Goal: Transaction & Acquisition: Purchase product/service

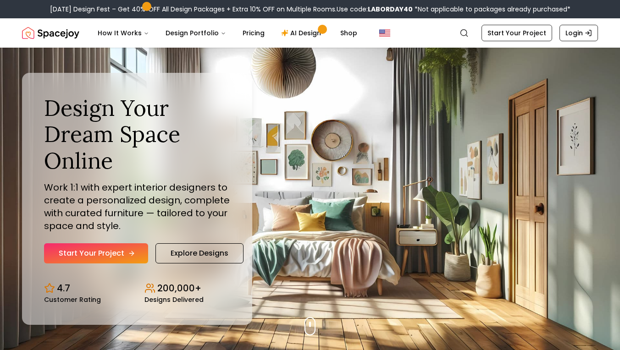
click at [116, 252] on link "Start Your Project" at bounding box center [96, 254] width 104 height 20
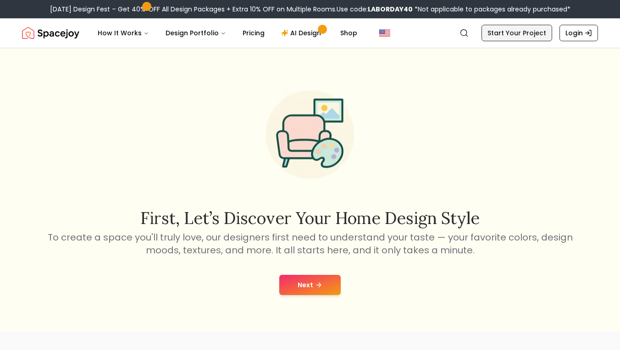
click at [547, 37] on link "Start Your Project" at bounding box center [517, 33] width 71 height 17
click at [309, 288] on button "Next" at bounding box center [309, 285] width 61 height 20
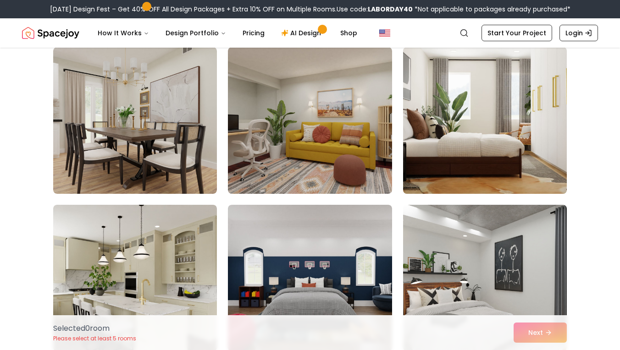
scroll to position [78, 0]
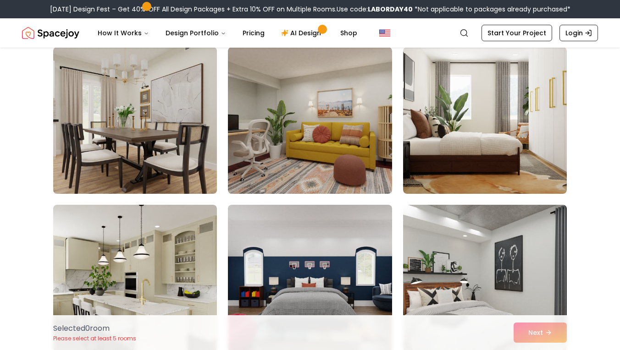
click at [175, 176] on img at bounding box center [135, 121] width 172 height 154
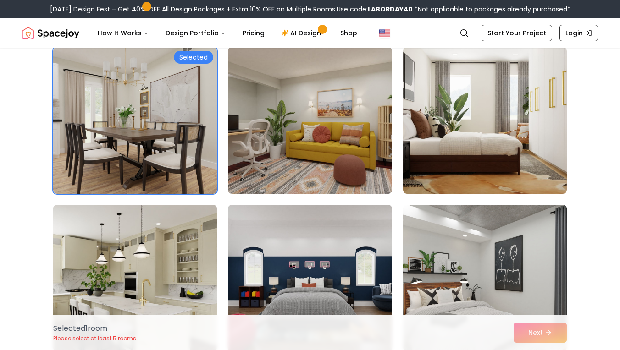
scroll to position [159, 0]
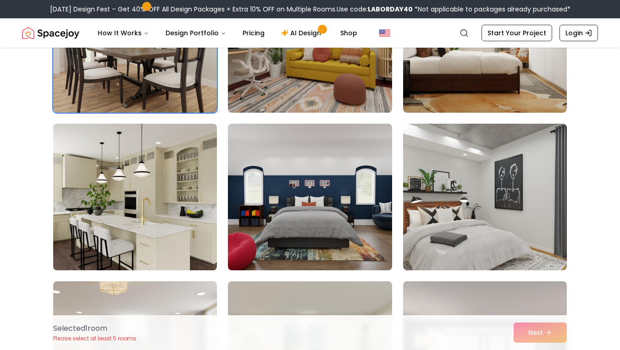
click at [161, 224] on img at bounding box center [135, 197] width 172 height 154
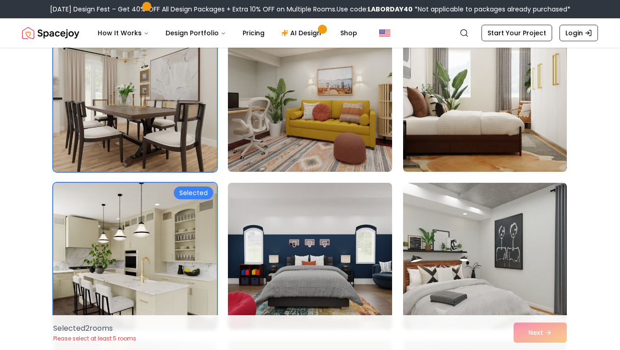
scroll to position [106, 0]
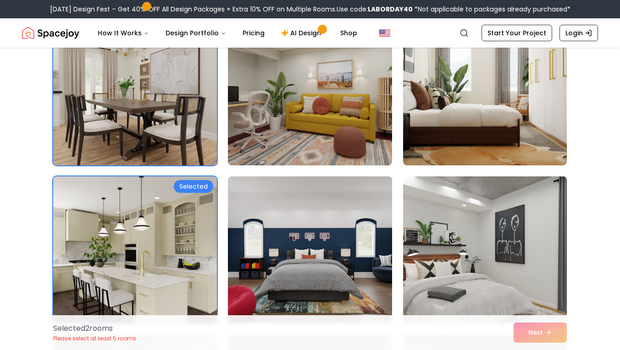
click at [490, 221] on img at bounding box center [485, 250] width 172 height 154
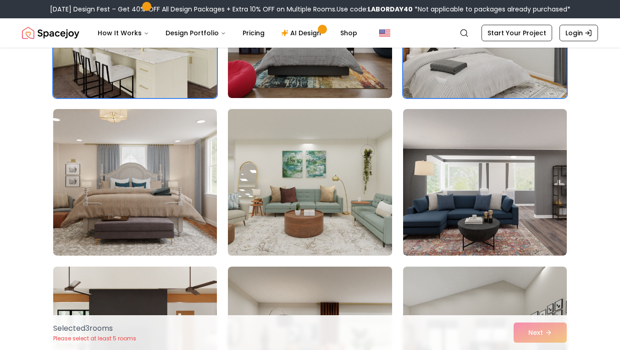
scroll to position [364, 0]
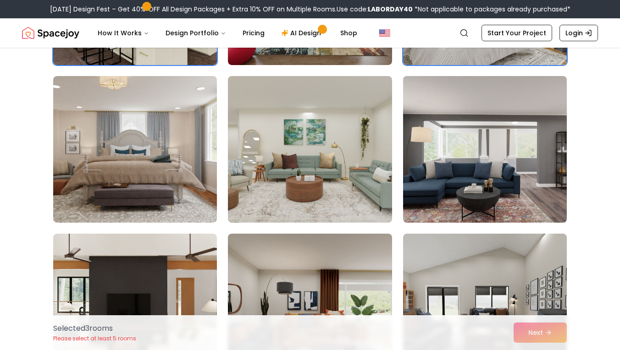
click at [548, 171] on img at bounding box center [485, 149] width 172 height 154
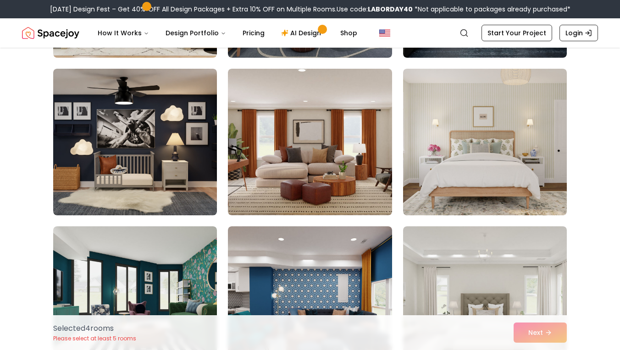
scroll to position [694, 0]
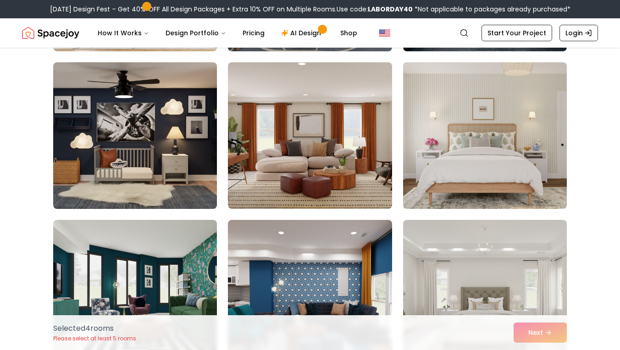
click at [454, 198] on img at bounding box center [485, 136] width 172 height 154
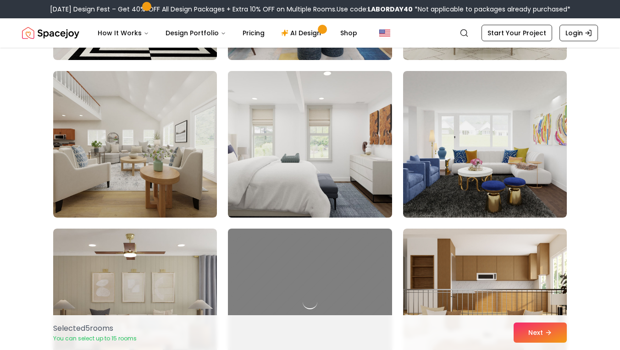
scroll to position [1001, 0]
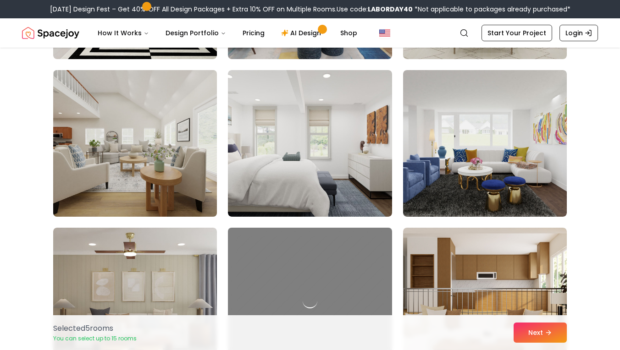
click at [178, 167] on img at bounding box center [135, 144] width 172 height 154
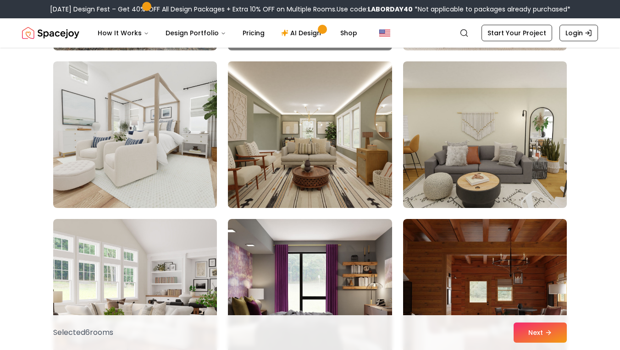
scroll to position [1327, 0]
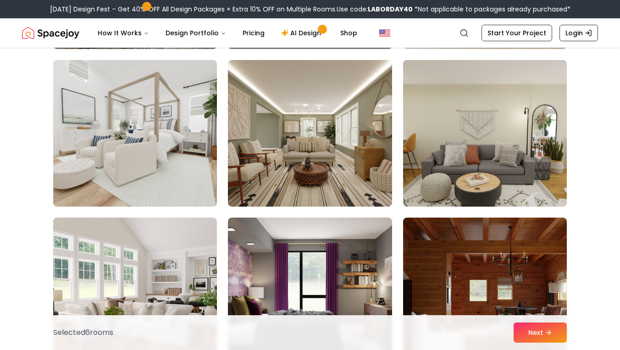
click at [522, 157] on img at bounding box center [485, 133] width 172 height 154
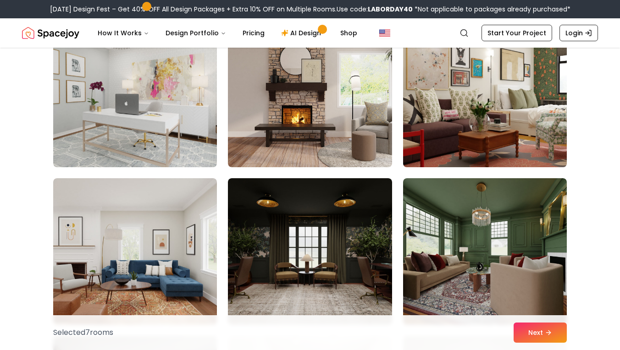
scroll to position [2092, 0]
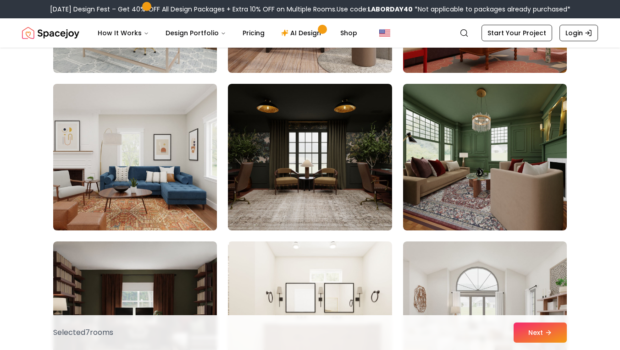
click at [176, 164] on img at bounding box center [135, 157] width 172 height 154
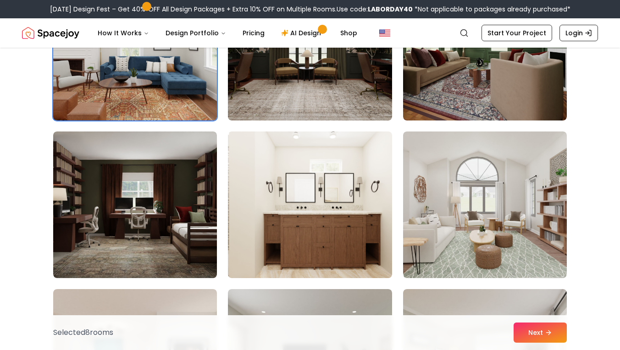
scroll to position [2255, 0]
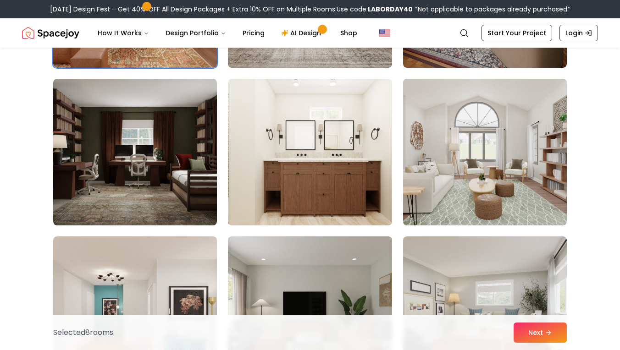
click at [529, 166] on img at bounding box center [485, 152] width 172 height 154
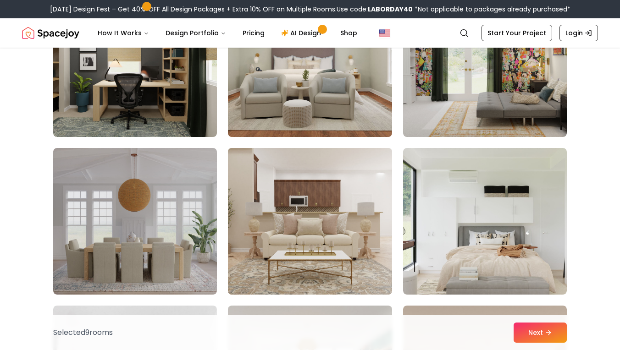
scroll to position [2818, 0]
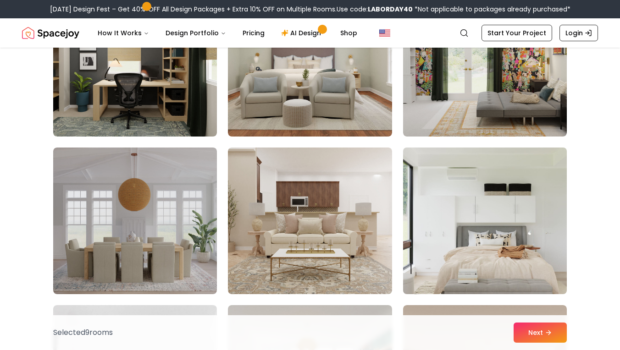
click at [477, 192] on img at bounding box center [485, 221] width 172 height 154
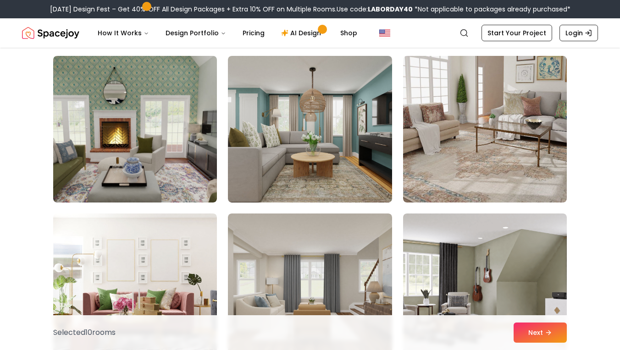
scroll to position [3386, 0]
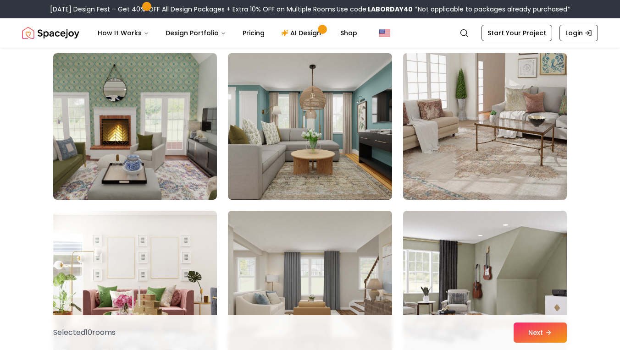
click at [456, 150] on img at bounding box center [485, 127] width 172 height 154
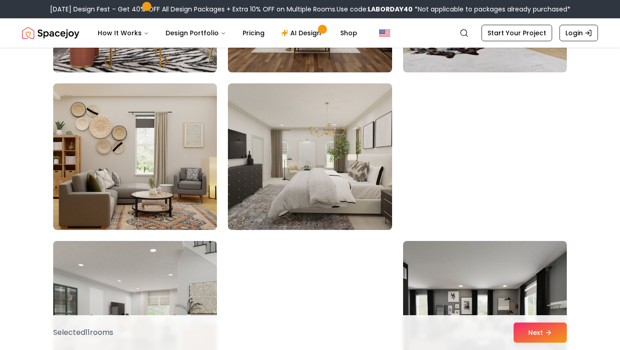
scroll to position [3671, 0]
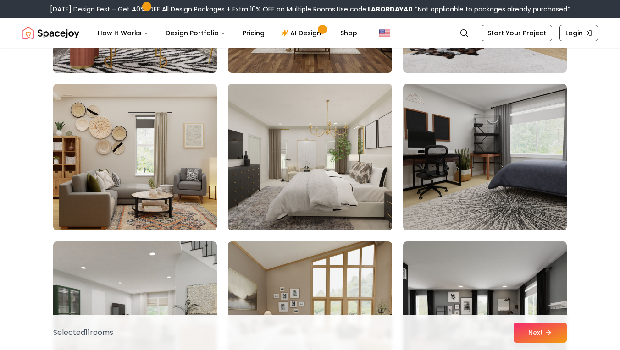
click at [334, 206] on img at bounding box center [310, 157] width 172 height 154
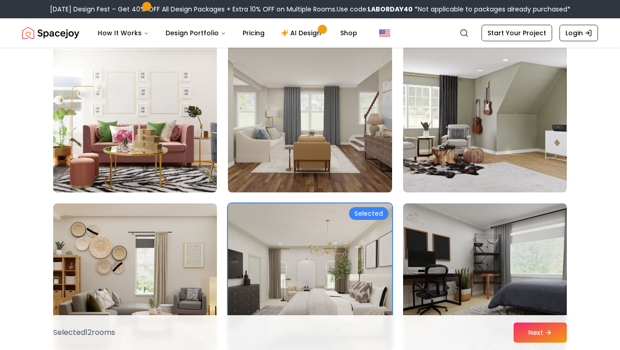
scroll to position [3551, 0]
click at [316, 232] on img at bounding box center [310, 277] width 172 height 154
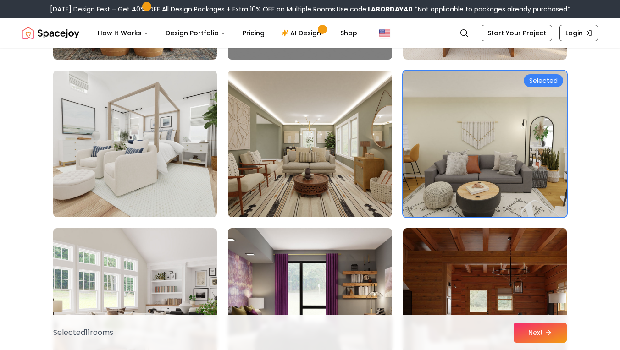
scroll to position [1321, 0]
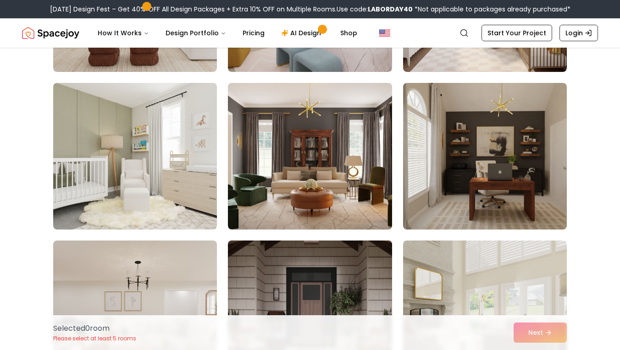
scroll to position [831, 0]
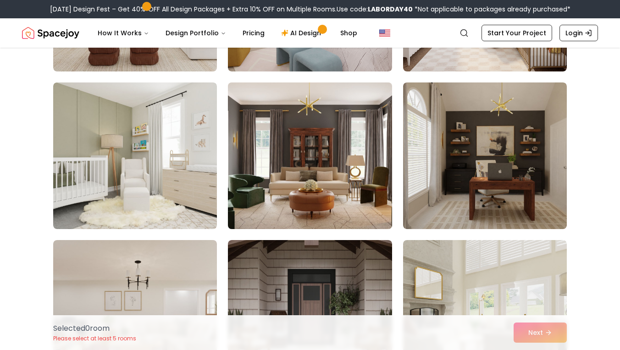
click at [341, 179] on img at bounding box center [310, 156] width 172 height 154
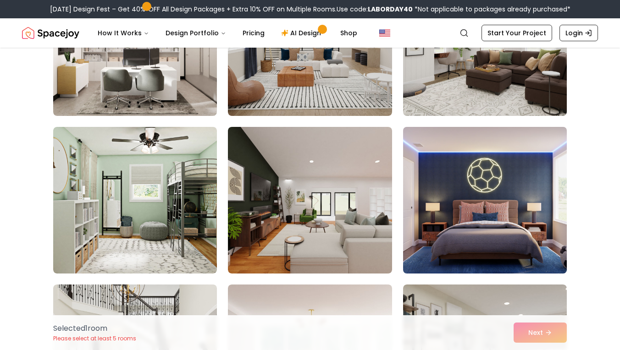
scroll to position [2049, 0]
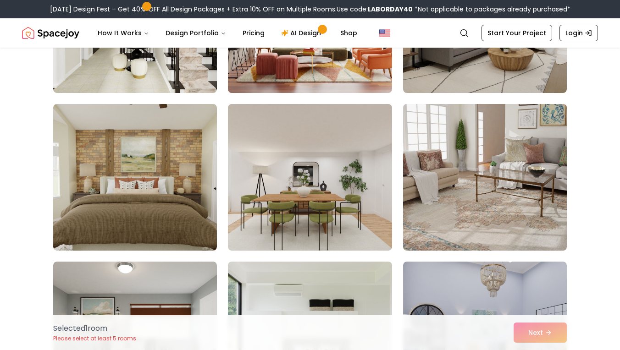
click at [454, 201] on img at bounding box center [485, 177] width 172 height 154
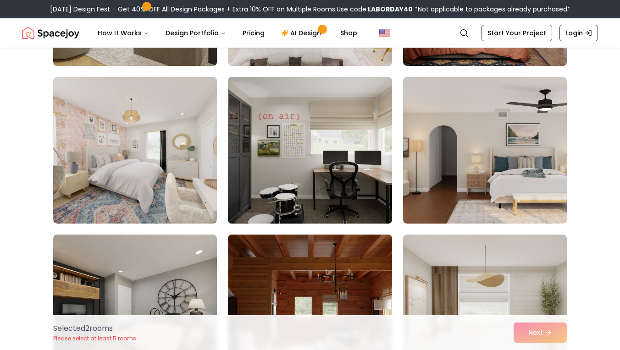
scroll to position [3047, 0]
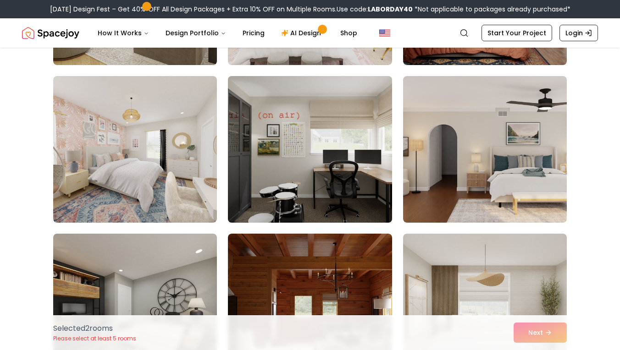
click at [337, 156] on img at bounding box center [310, 149] width 172 height 154
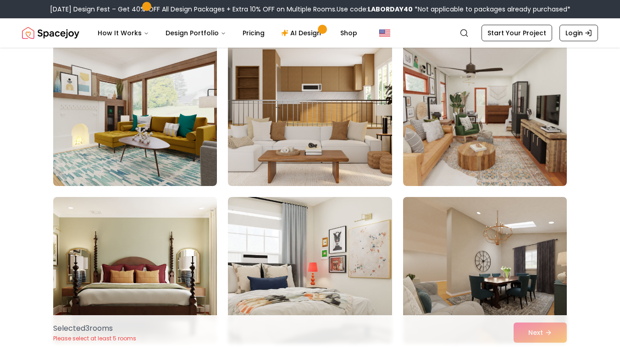
scroll to position [3397, 0]
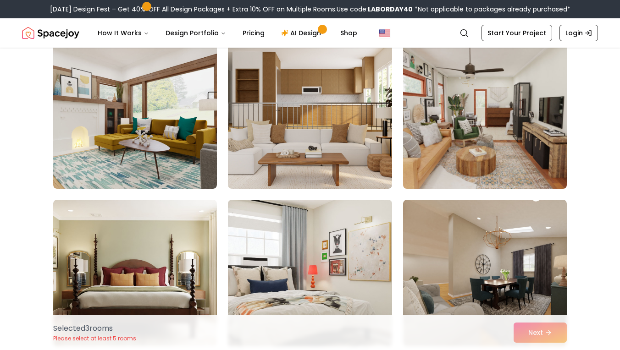
click at [506, 144] on img at bounding box center [485, 116] width 172 height 154
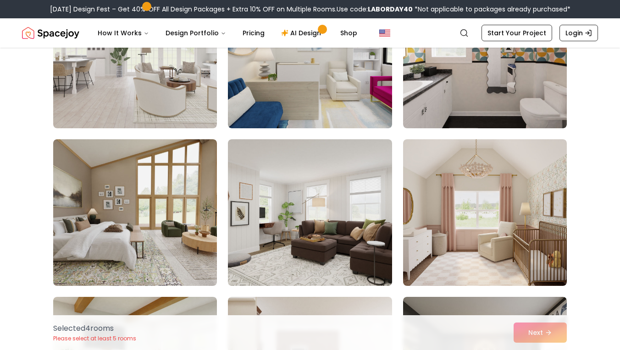
scroll to position [4380, 0]
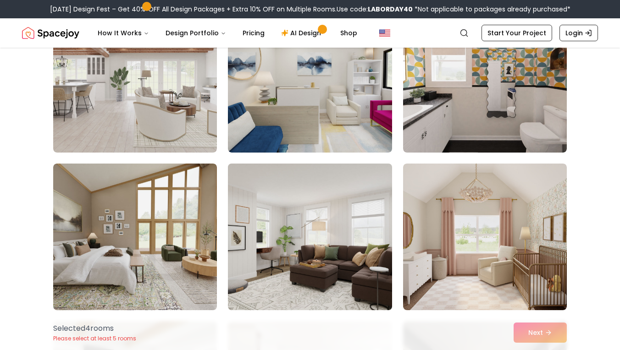
click at [323, 244] on img at bounding box center [310, 237] width 172 height 154
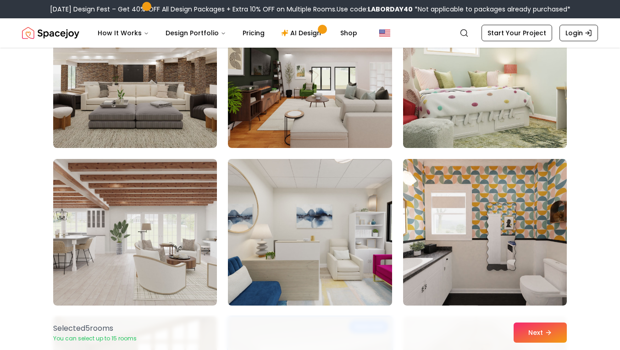
scroll to position [4145, 0]
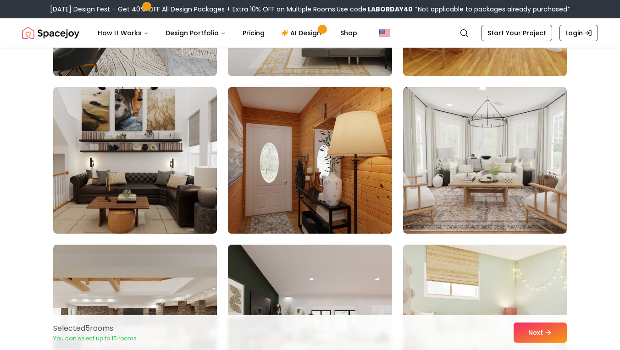
click at [323, 156] on img at bounding box center [310, 160] width 172 height 154
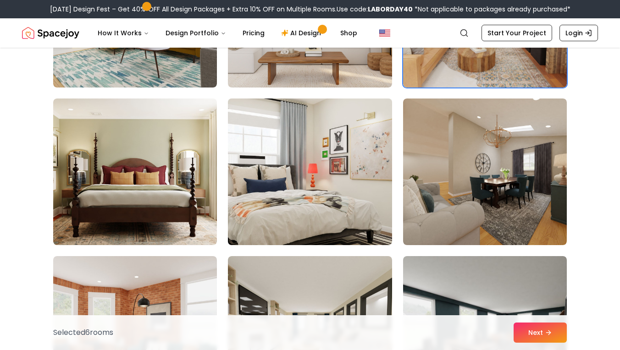
scroll to position [3491, 0]
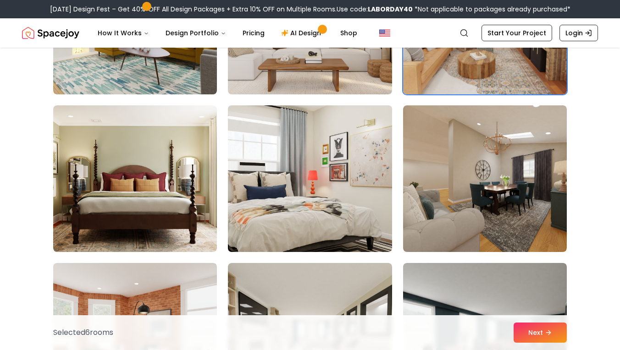
click at [339, 184] on img at bounding box center [310, 179] width 172 height 154
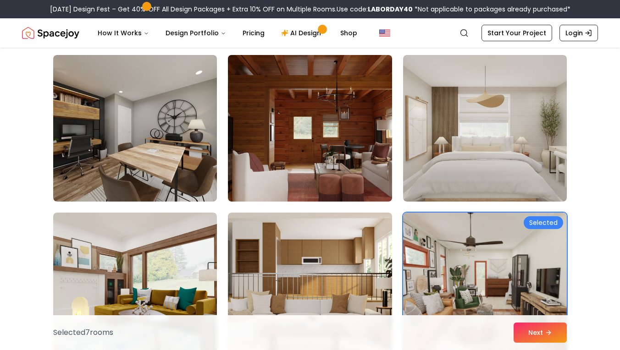
scroll to position [3188, 0]
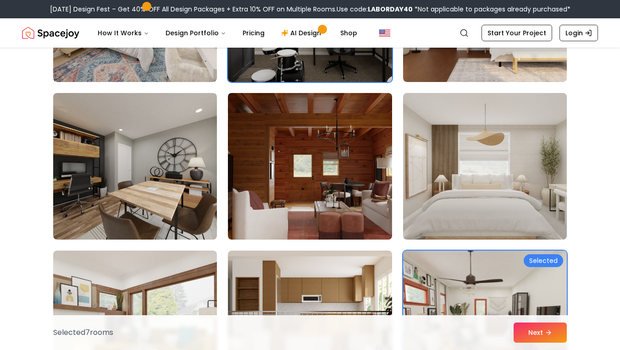
click at [375, 180] on img at bounding box center [310, 166] width 172 height 154
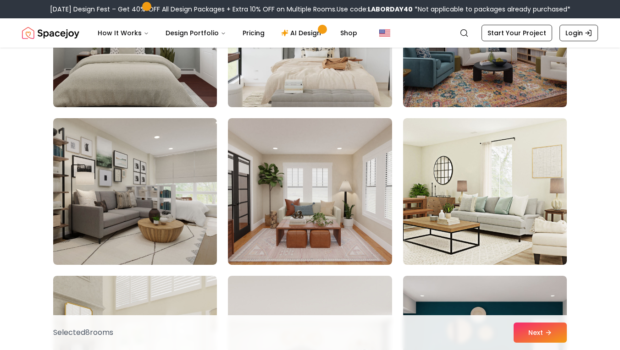
scroll to position [2687, 0]
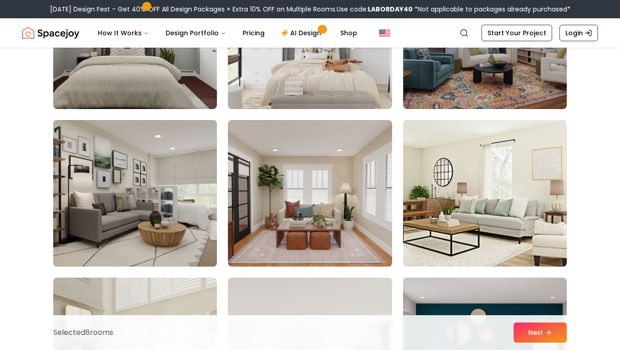
click at [119, 170] on img at bounding box center [135, 194] width 172 height 154
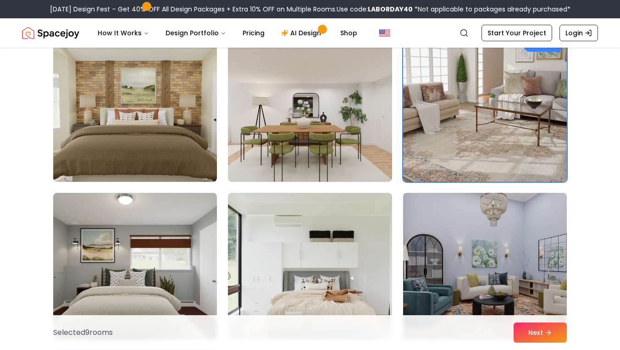
scroll to position [2388, 0]
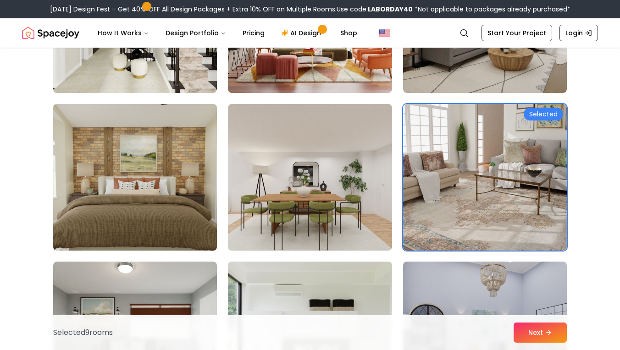
click at [182, 162] on img at bounding box center [135, 177] width 172 height 154
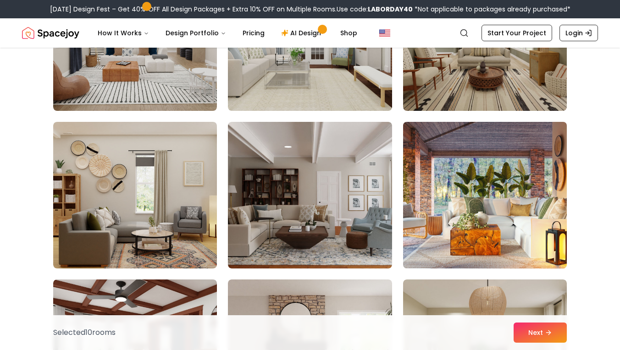
scroll to position [1413, 0]
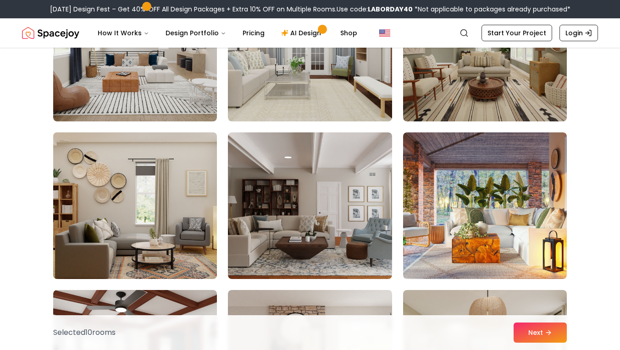
click at [183, 201] on img at bounding box center [135, 206] width 172 height 154
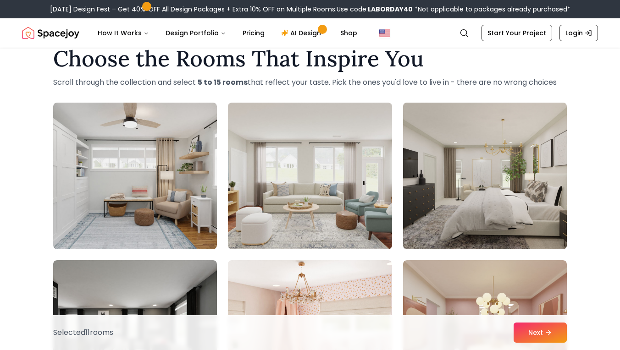
scroll to position [22, 0]
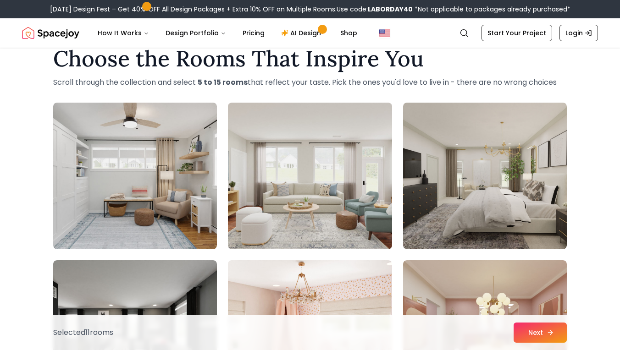
click at [539, 335] on button "Next" at bounding box center [540, 333] width 53 height 20
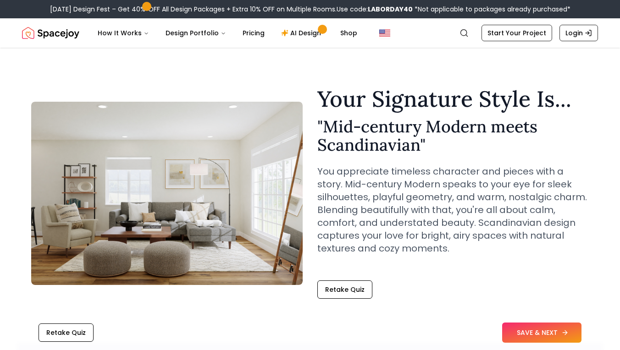
click at [520, 330] on button "SAVE & NEXT" at bounding box center [541, 333] width 79 height 20
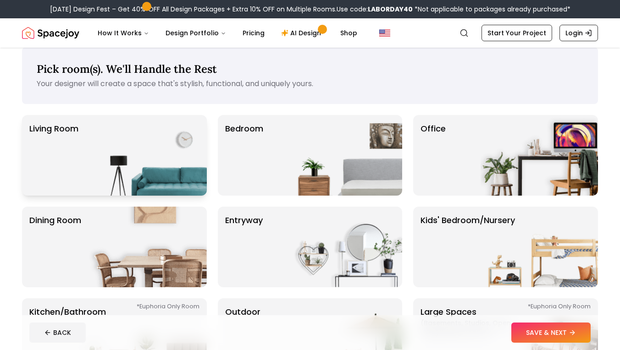
scroll to position [9, 0]
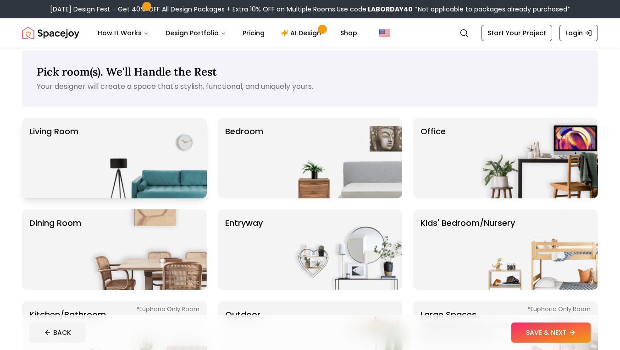
click at [92, 164] on img at bounding box center [147, 158] width 117 height 81
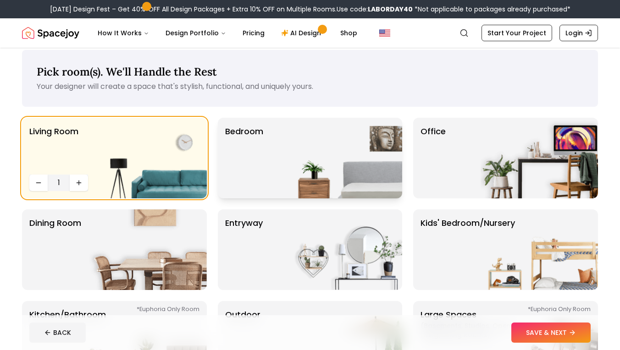
click at [274, 163] on div "Bedroom" at bounding box center [310, 158] width 185 height 81
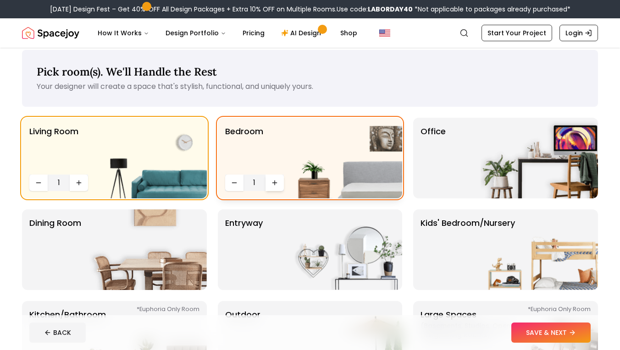
click at [270, 185] on button "Increase quantity" at bounding box center [275, 183] width 18 height 17
click at [474, 149] on div "Office" at bounding box center [505, 158] width 185 height 81
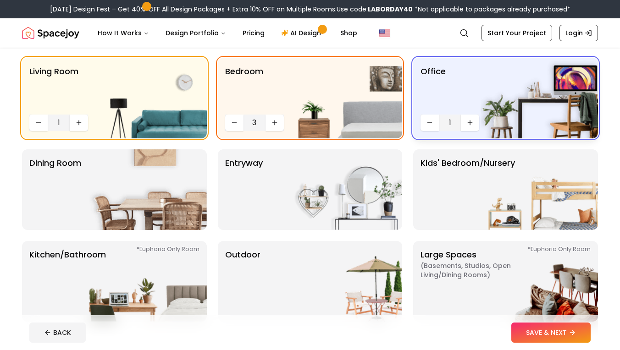
scroll to position [87, 0]
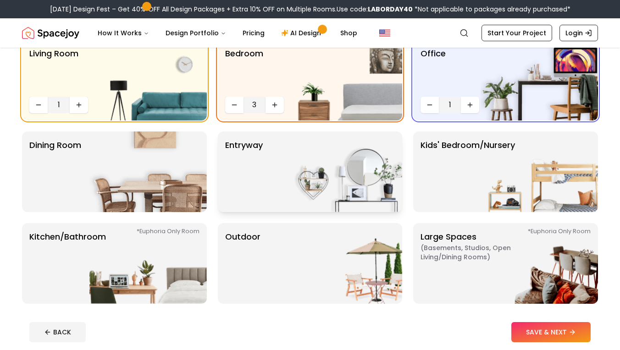
click at [355, 182] on img at bounding box center [343, 172] width 117 height 81
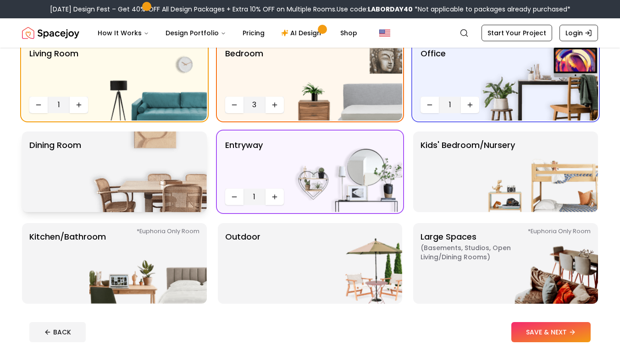
click at [154, 165] on img at bounding box center [147, 172] width 117 height 81
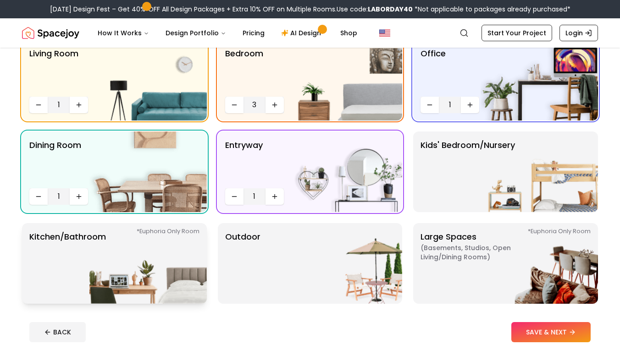
click at [131, 254] on img at bounding box center [147, 263] width 117 height 81
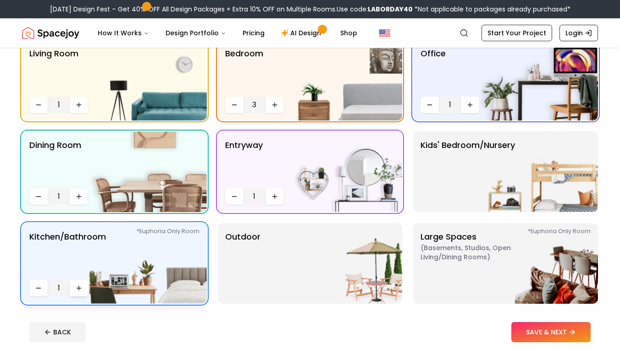
click at [76, 289] on icon "Increase quantity" at bounding box center [78, 288] width 7 height 7
click at [318, 257] on img at bounding box center [343, 263] width 117 height 81
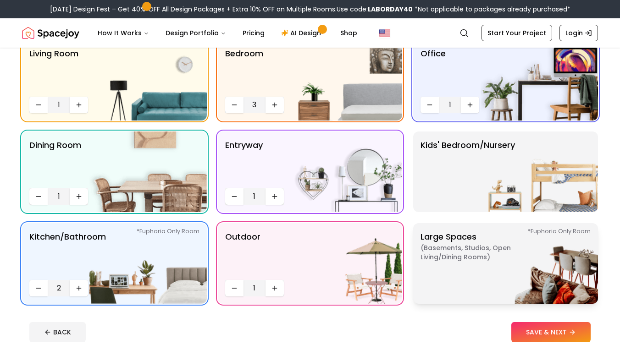
click at [517, 249] on img at bounding box center [539, 263] width 117 height 81
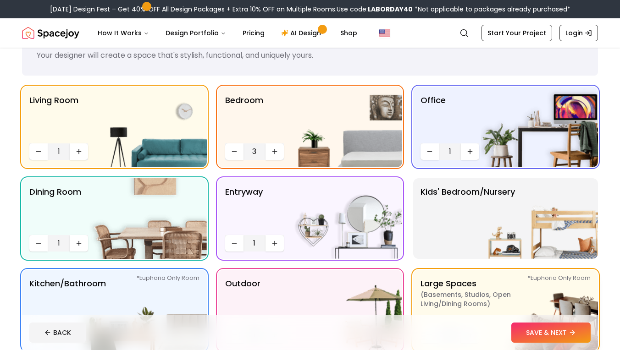
scroll to position [44, 0]
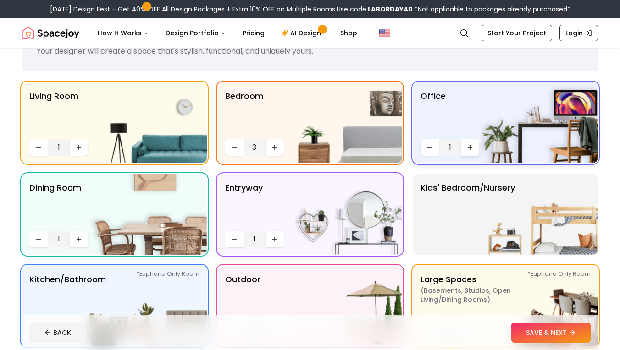
click at [476, 150] on button "Increase quantity" at bounding box center [470, 147] width 18 height 17
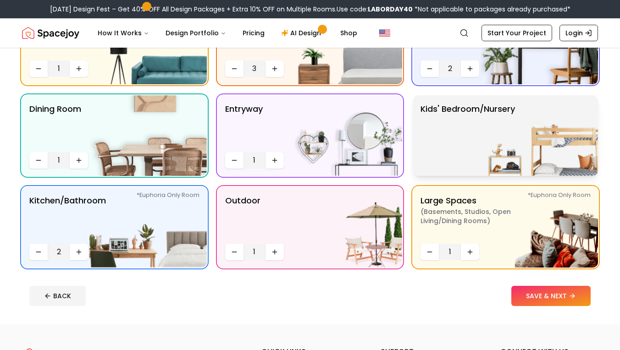
scroll to position [123, 0]
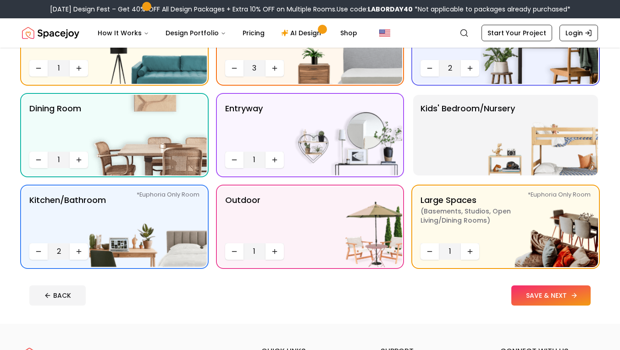
click at [536, 297] on button "SAVE & NEXT" at bounding box center [551, 296] width 79 height 20
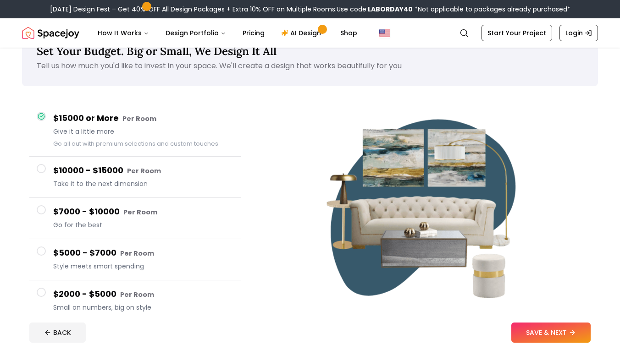
scroll to position [67, 0]
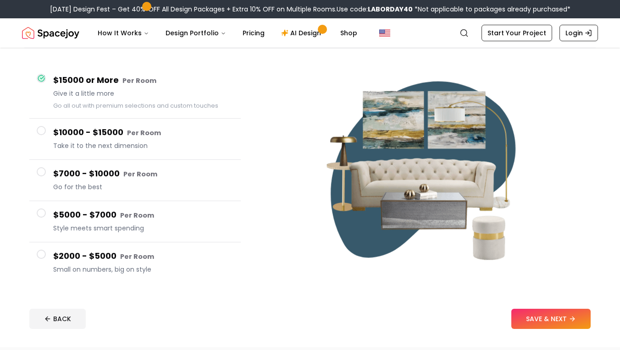
click at [97, 144] on span "Take it to the next dimension" at bounding box center [143, 145] width 180 height 9
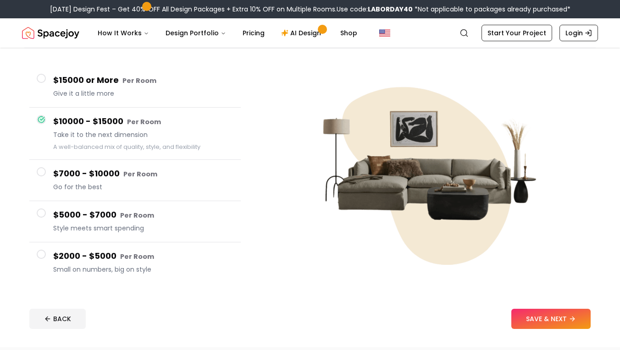
click at [111, 96] on span "Give it a little more" at bounding box center [143, 93] width 180 height 9
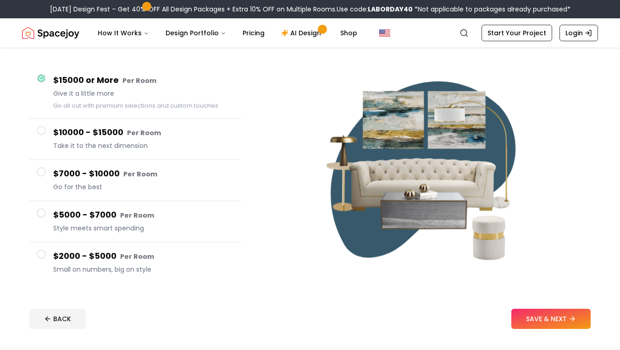
click at [109, 112] on button "$15000 or More Per Room Give it a little more Go all out with premium selection…" at bounding box center [134, 93] width 211 height 52
click at [112, 124] on button "$10000 - $15000 Per Room Take it to the next dimension" at bounding box center [134, 139] width 211 height 41
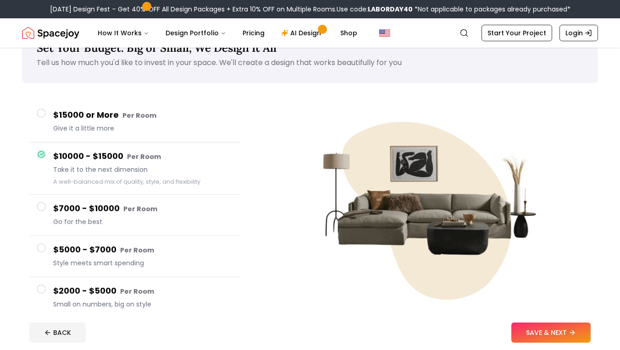
scroll to position [33, 0]
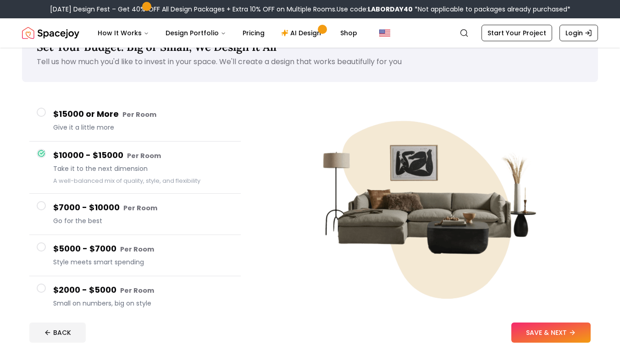
click at [116, 256] on div "$5000 - $7000 Per Room Style meets smart spending" at bounding box center [143, 256] width 180 height 26
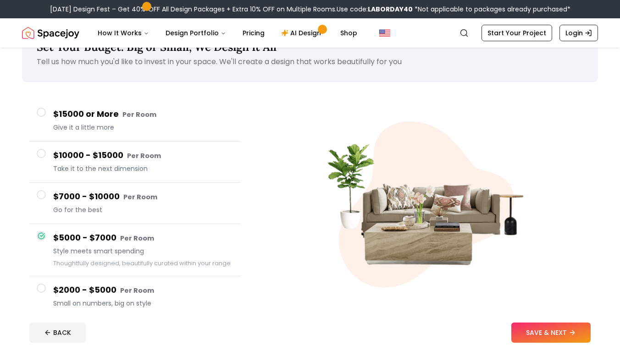
click at [118, 225] on button "$5000 - $7000 Per Room Style meets smart spending Thoughtfully designed, beauti…" at bounding box center [134, 250] width 211 height 52
click at [85, 201] on h4 "$7000 - $10000 Per Room" at bounding box center [143, 196] width 180 height 13
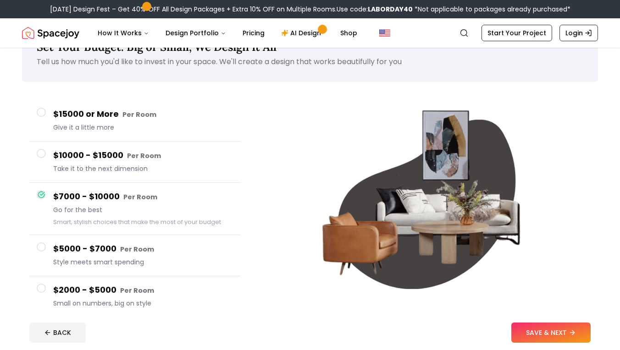
click at [91, 145] on button "$10000 - $15000 Per Room Take it to the next dimension" at bounding box center [134, 162] width 211 height 41
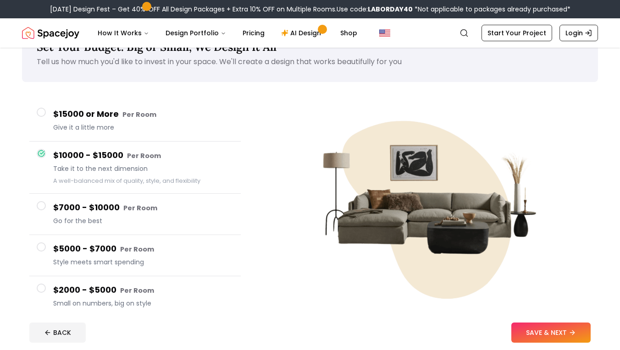
click at [124, 279] on button "$2000 - $5000 Per Room Small on numbers, big on style" at bounding box center [134, 297] width 211 height 41
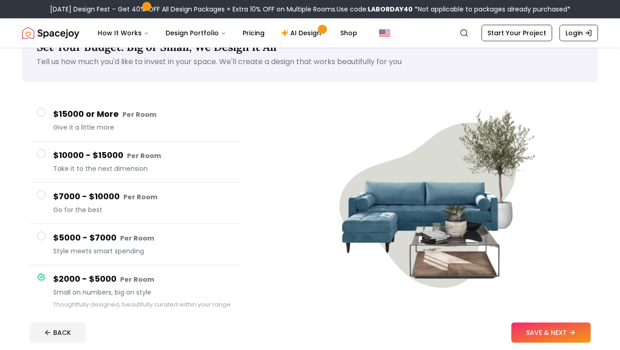
click at [124, 229] on button "$5000 - $7000 Per Room Style meets smart spending" at bounding box center [134, 244] width 211 height 41
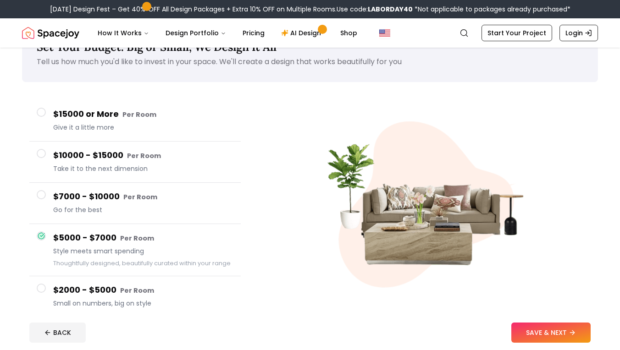
click at [106, 205] on div "$7000 - $10000 Per Room Go for the best" at bounding box center [143, 203] width 180 height 26
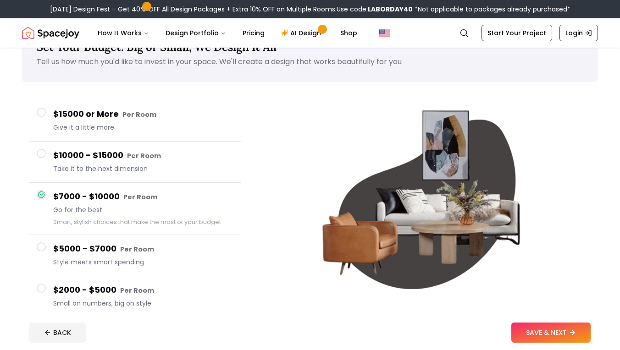
click at [108, 258] on span "Style meets smart spending" at bounding box center [143, 262] width 180 height 9
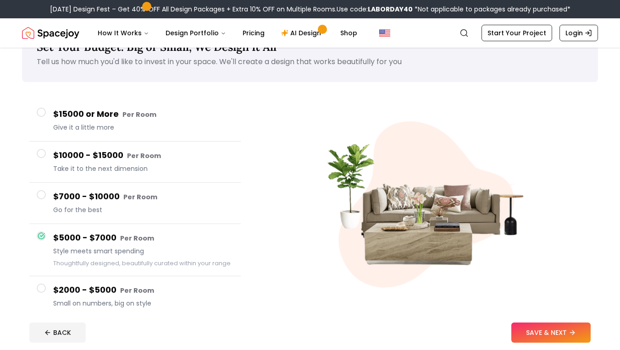
click at [124, 239] on small "Per Room" at bounding box center [137, 238] width 34 height 9
click at [539, 329] on button "SAVE & NEXT" at bounding box center [551, 333] width 79 height 20
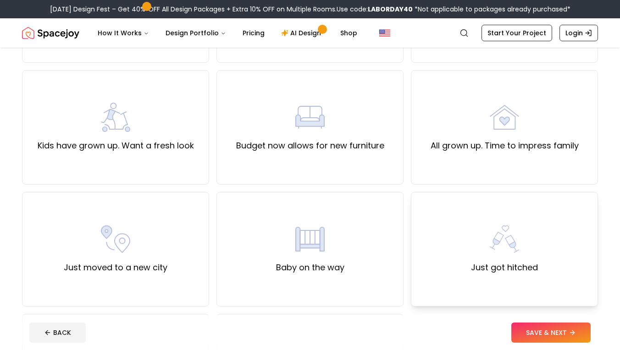
scroll to position [181, 0]
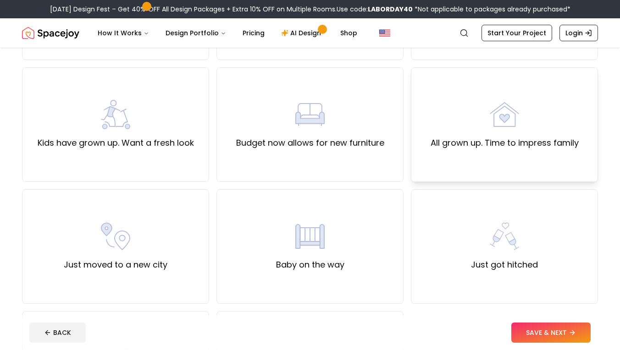
click at [523, 121] on div "All grown up. Time to impress family" at bounding box center [505, 125] width 148 height 50
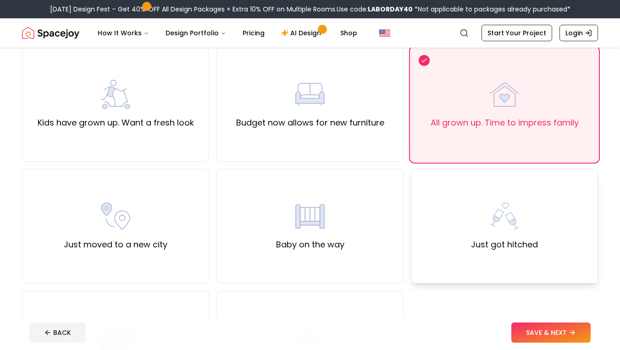
click at [496, 215] on img at bounding box center [504, 216] width 29 height 29
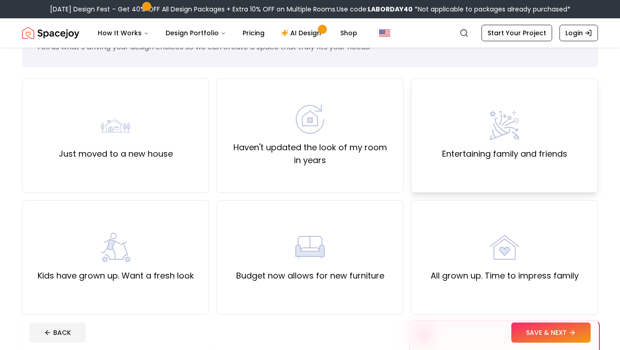
scroll to position [49, 0]
click at [490, 141] on div "Entertaining family and friends" at bounding box center [504, 135] width 125 height 50
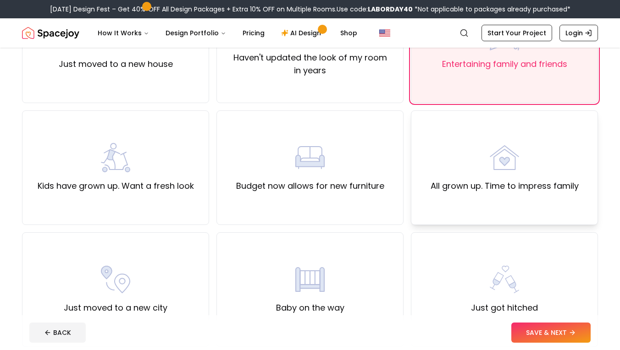
scroll to position [128, 0]
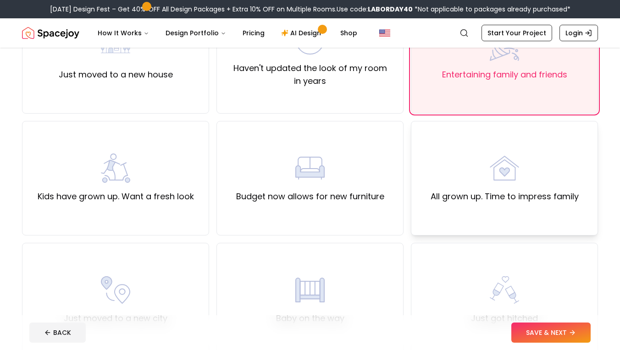
click at [476, 193] on label "All grown up. Time to impress family" at bounding box center [505, 196] width 148 height 13
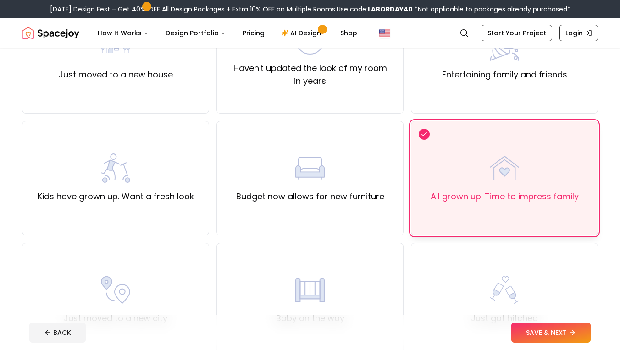
click at [476, 193] on label "All grown up. Time to impress family" at bounding box center [505, 196] width 148 height 13
click at [465, 251] on div "Just got hitched" at bounding box center [504, 300] width 187 height 115
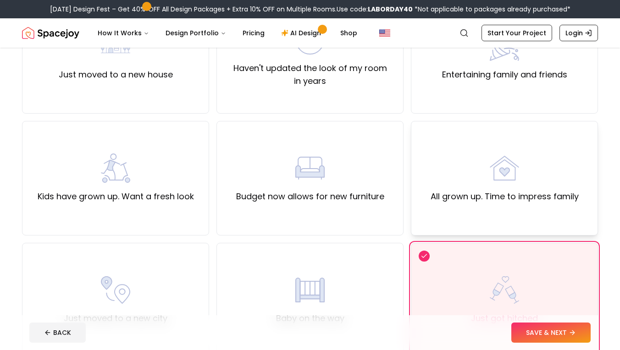
click at [485, 211] on div "All grown up. Time to impress family" at bounding box center [504, 178] width 187 height 115
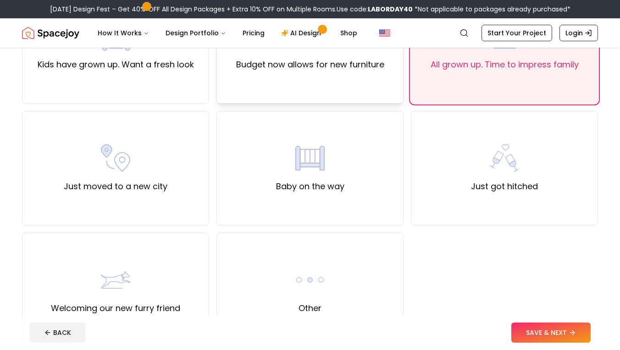
scroll to position [262, 0]
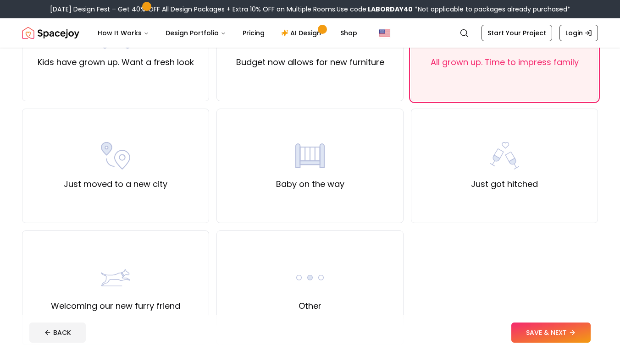
click at [555, 350] on footer "BACK SAVE & NEXT" at bounding box center [310, 333] width 576 height 35
click at [555, 334] on button "SAVE & NEXT" at bounding box center [551, 333] width 79 height 20
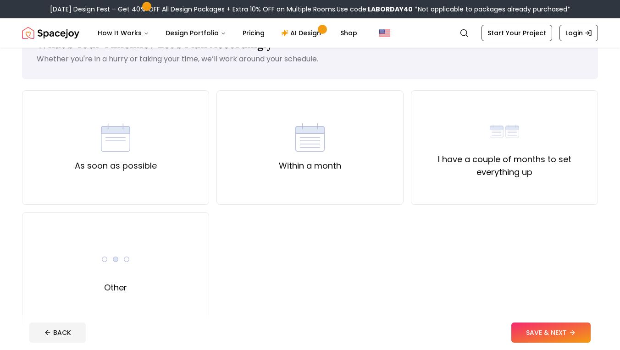
scroll to position [47, 0]
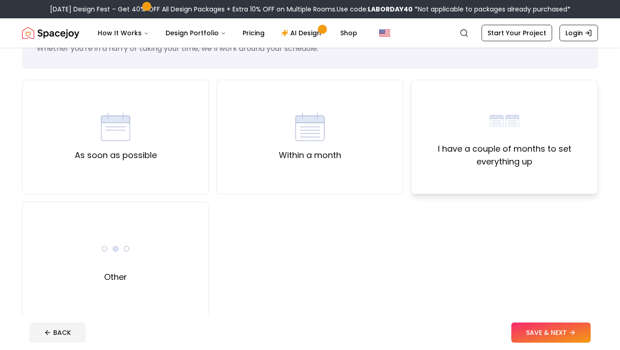
click at [556, 164] on label "I have a couple of months to set everything up" at bounding box center [505, 156] width 172 height 26
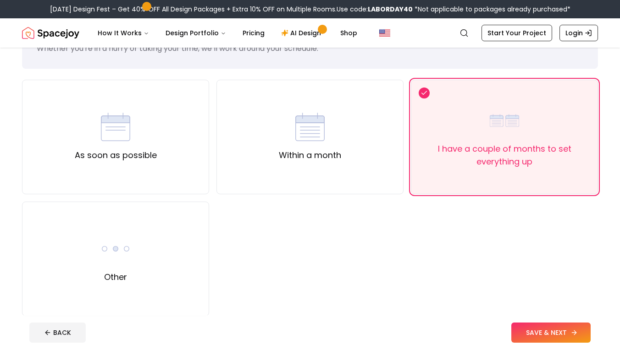
click at [534, 326] on button "SAVE & NEXT" at bounding box center [551, 333] width 79 height 20
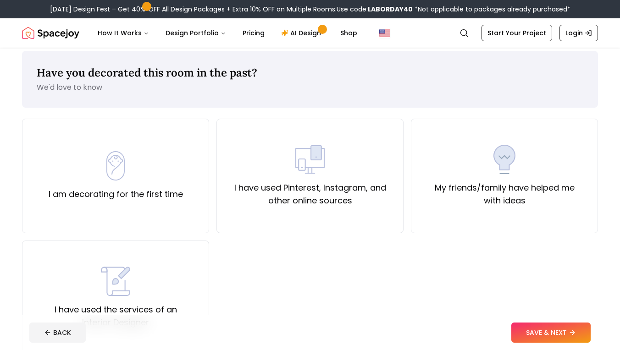
scroll to position [7, 0]
click at [131, 183] on div "I am decorating for the first time" at bounding box center [116, 177] width 134 height 50
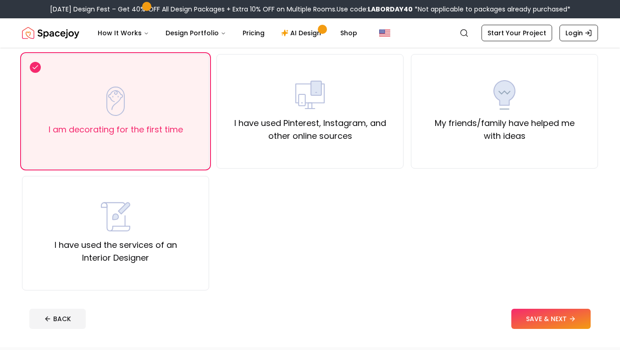
scroll to position [47, 0]
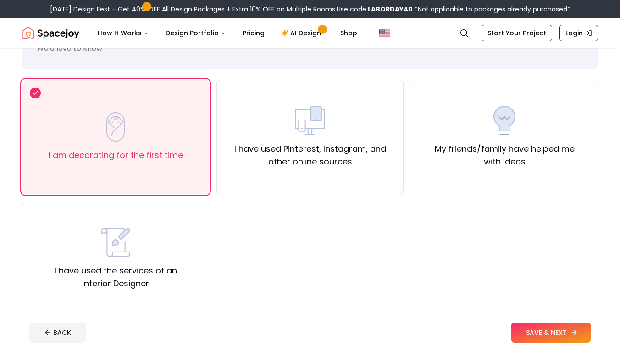
click at [547, 332] on button "SAVE & NEXT" at bounding box center [551, 333] width 79 height 20
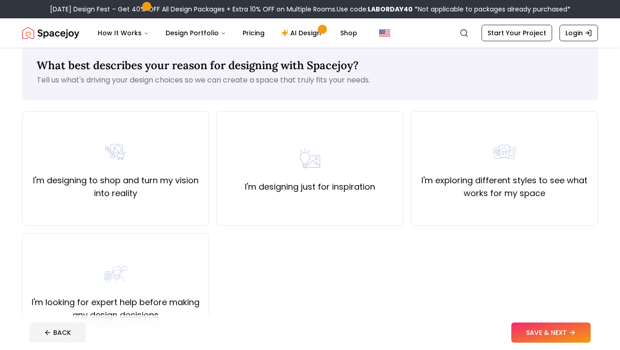
scroll to position [15, 0]
click at [300, 176] on div "I'm designing just for inspiration" at bounding box center [310, 169] width 130 height 50
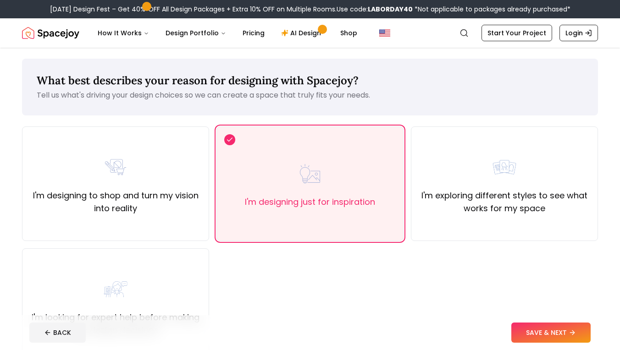
scroll to position [0, 0]
click at [579, 331] on button "SAVE & NEXT" at bounding box center [551, 333] width 79 height 20
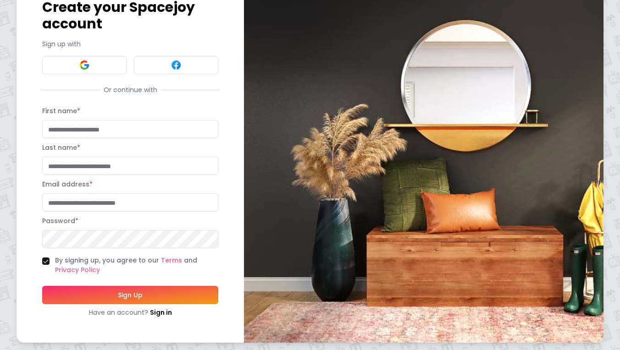
scroll to position [54, 0]
type input "*******"
type input "********"
type input "**********"
click at [127, 300] on button "Sign Up" at bounding box center [130, 295] width 176 height 18
